Goal: Navigation & Orientation: Find specific page/section

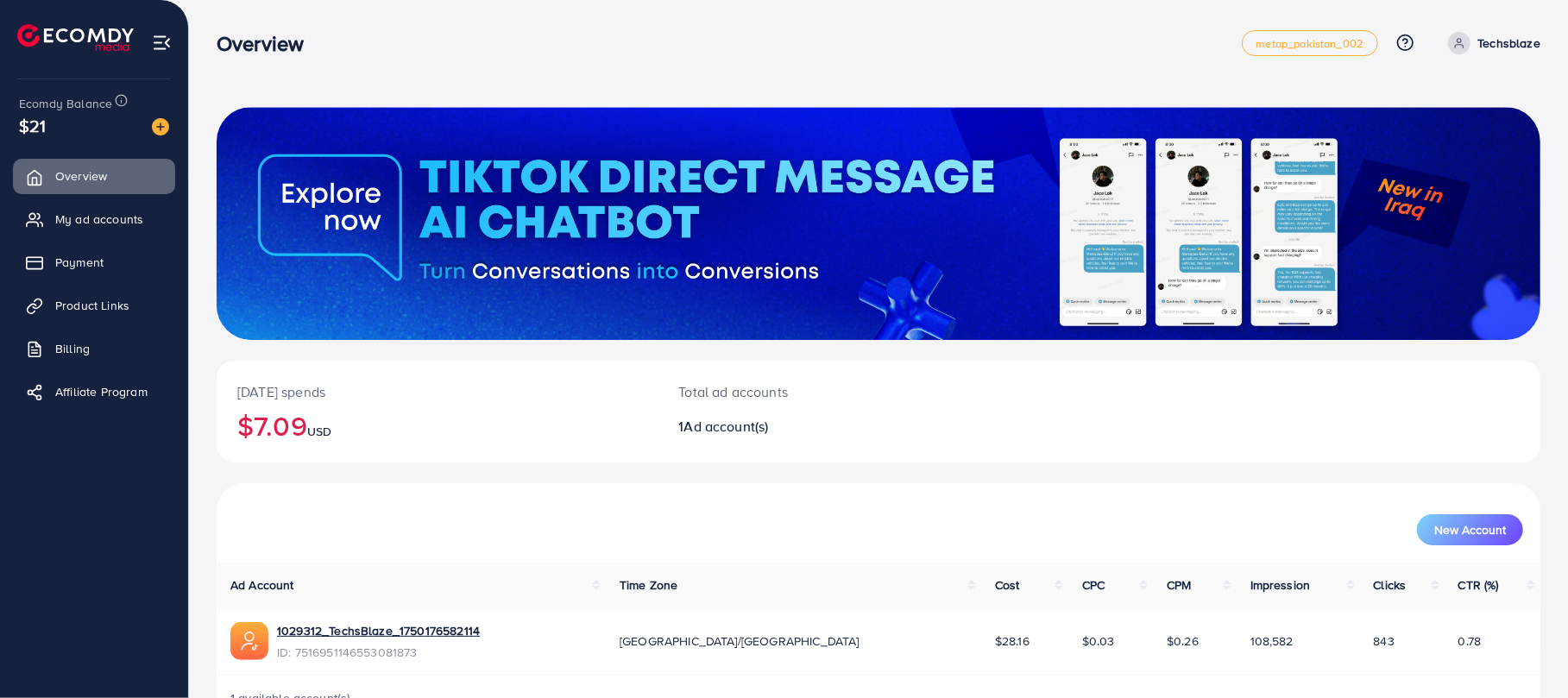
click at [81, 348] on span "Billing" at bounding box center [72, 349] width 34 height 18
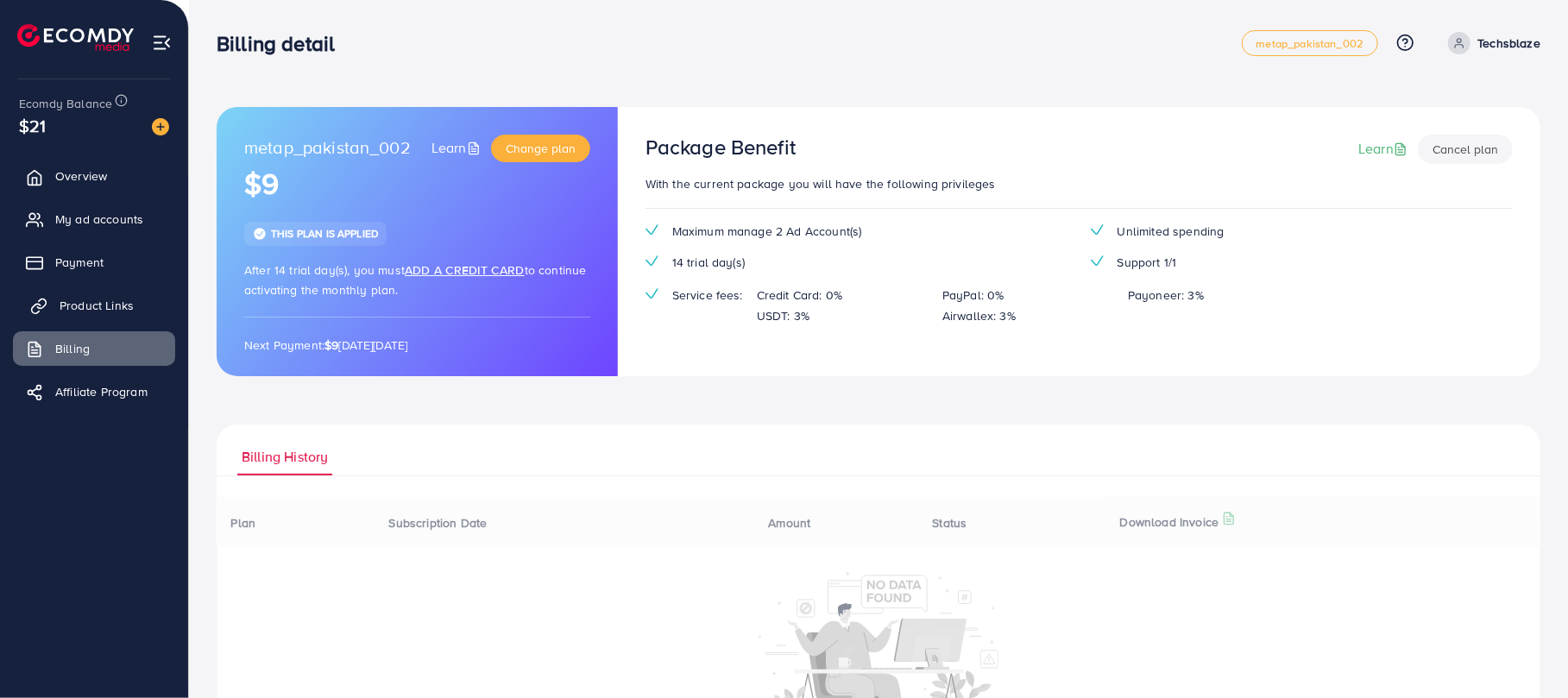
click at [83, 315] on link "Product Links" at bounding box center [94, 305] width 162 height 34
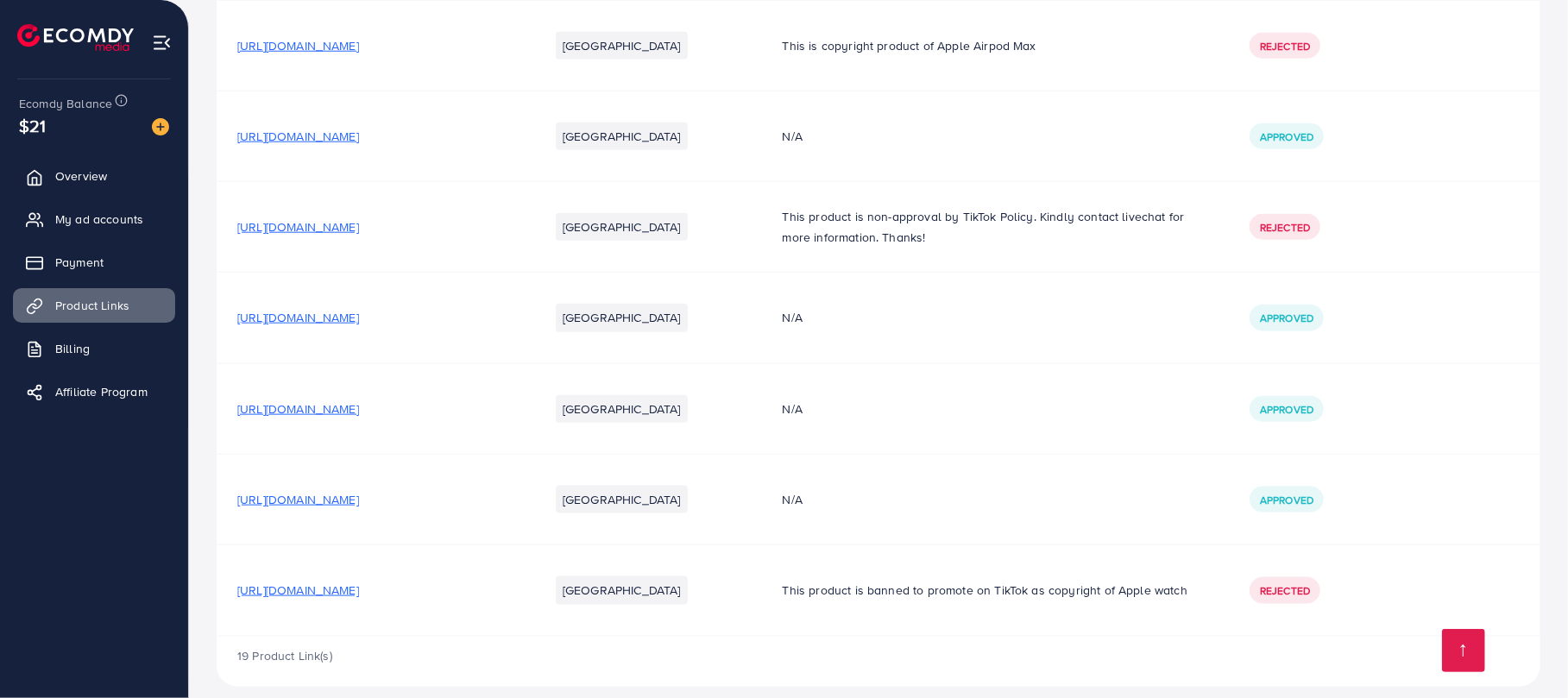
scroll to position [1371, 0]
